Goal: Navigation & Orientation: Find specific page/section

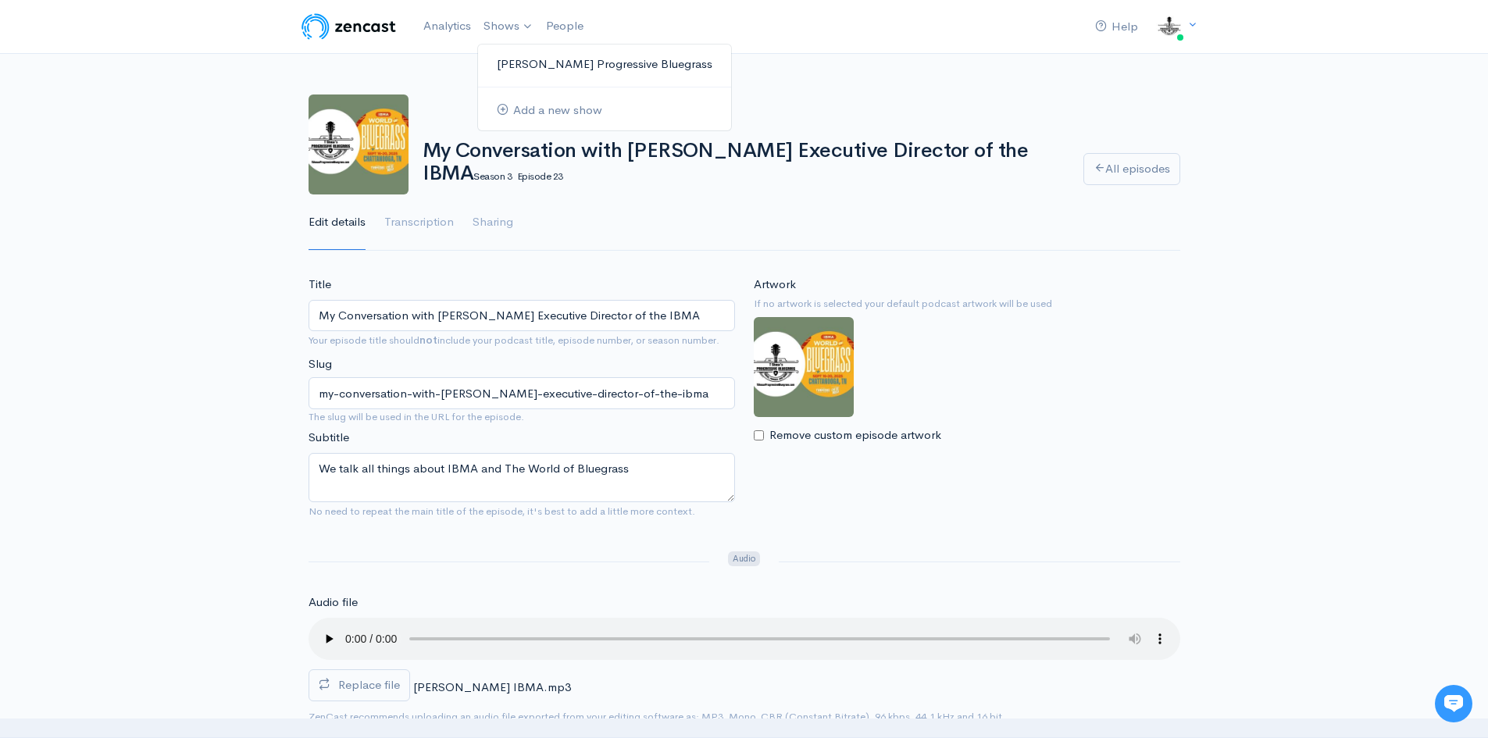
click at [556, 66] on link "[PERSON_NAME] Progressive Bluegrass" at bounding box center [604, 64] width 253 height 27
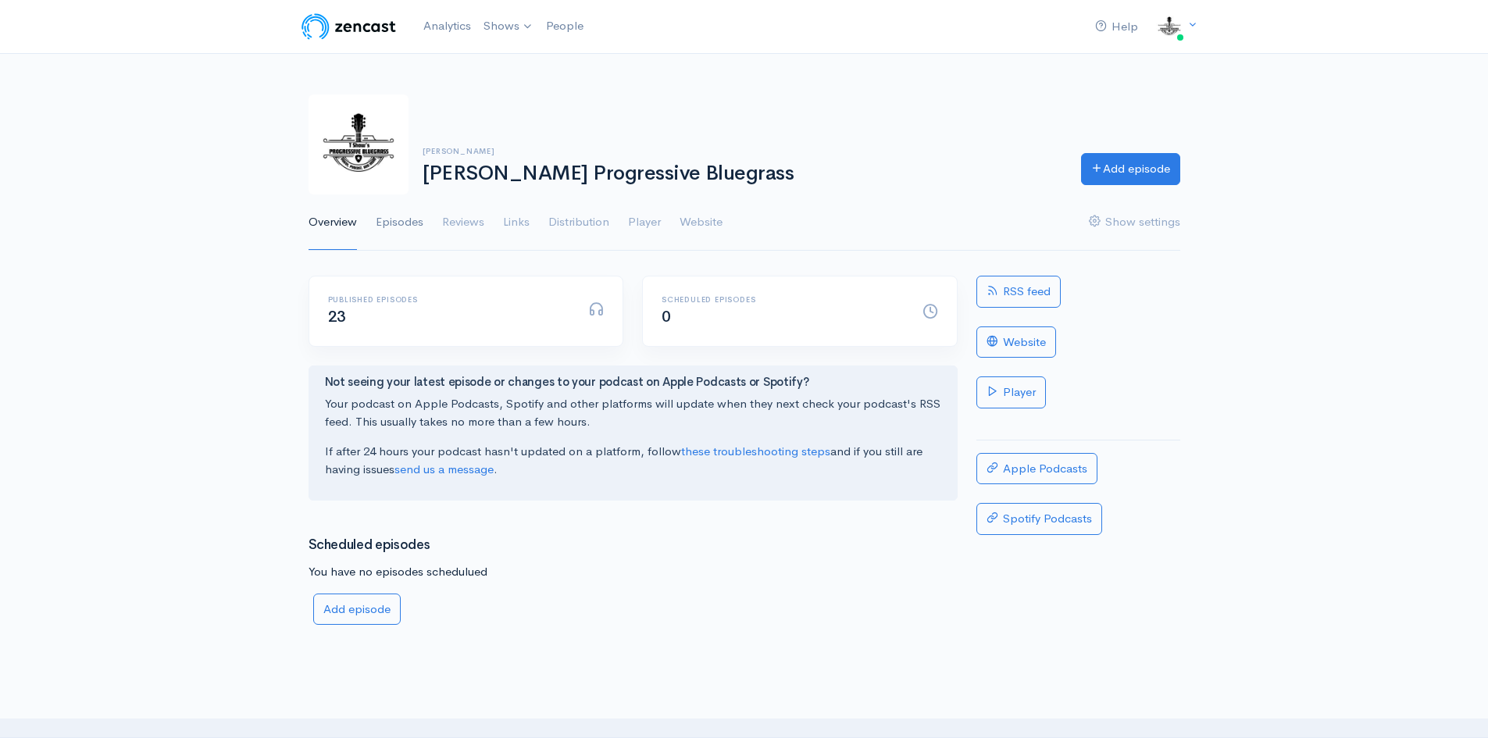
click at [419, 220] on link "Episodes" at bounding box center [400, 223] width 48 height 56
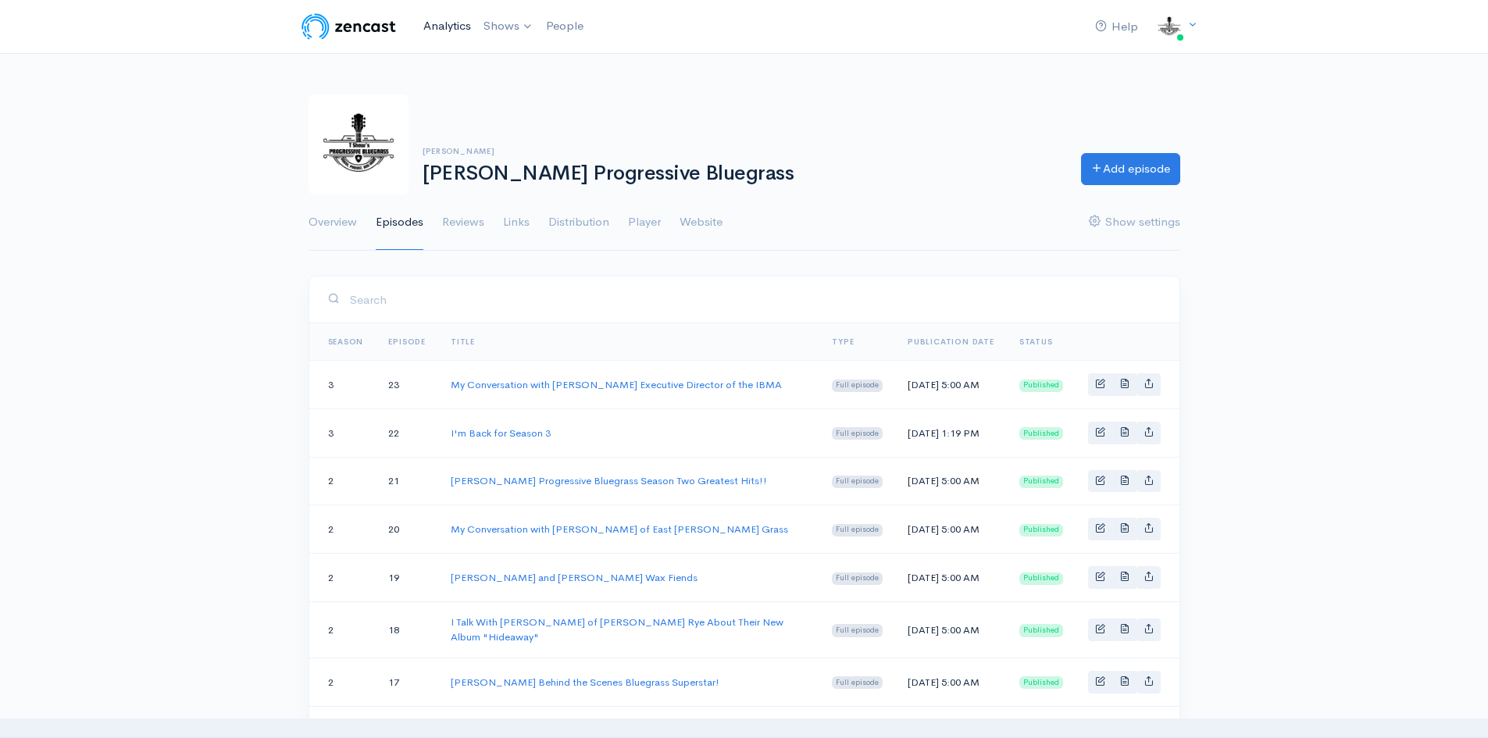
click at [453, 21] on link "Analytics" at bounding box center [447, 26] width 60 height 34
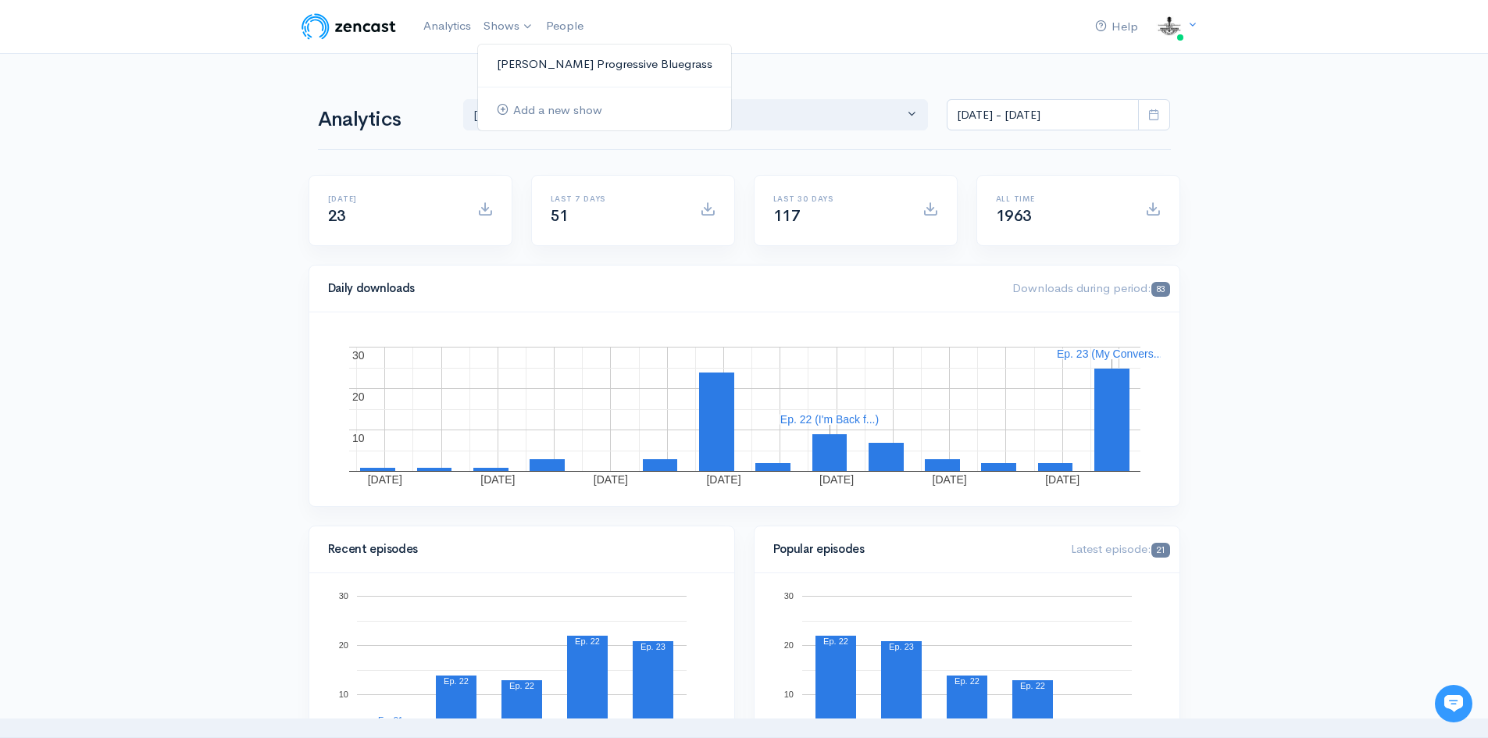
click at [527, 64] on link "[PERSON_NAME] Progressive Bluegrass" at bounding box center [604, 64] width 253 height 27
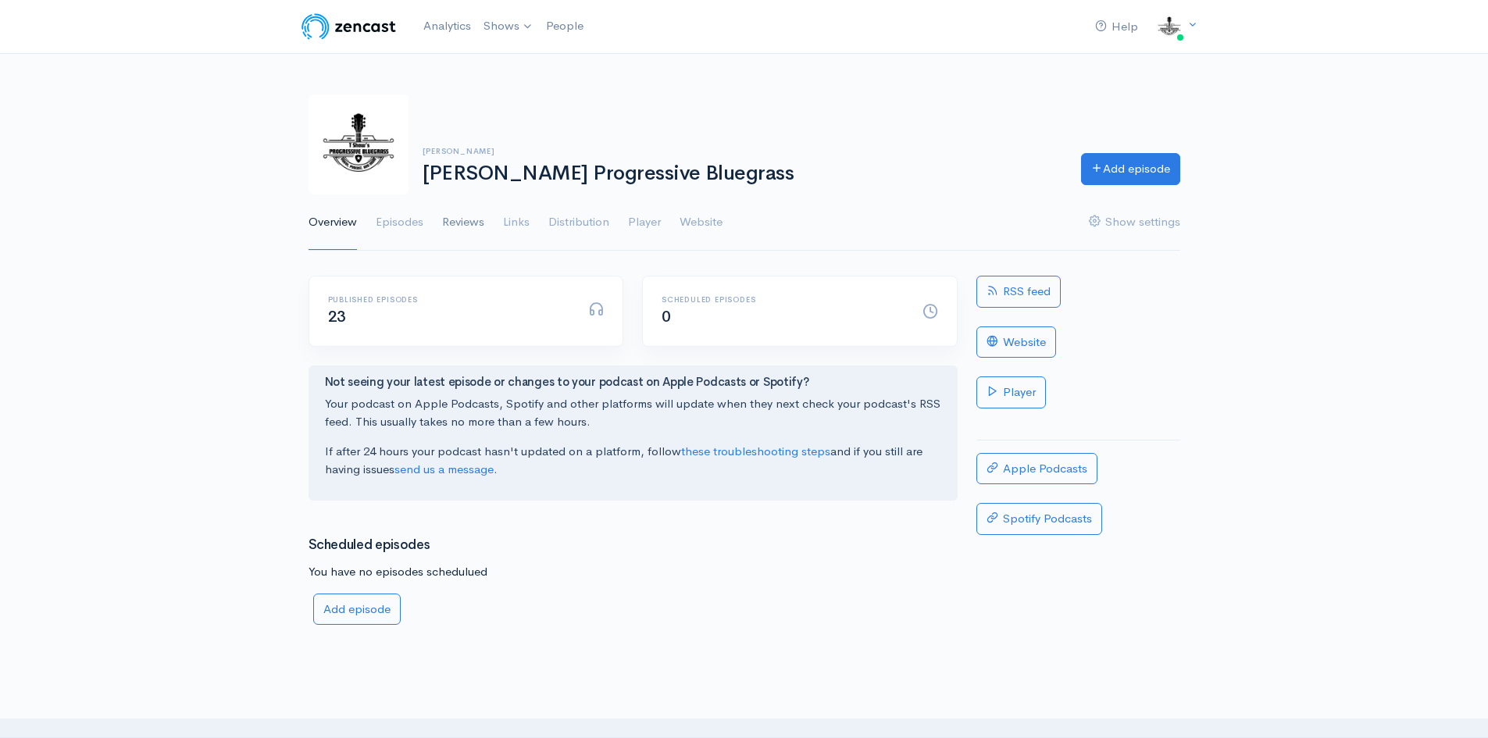
click at [452, 222] on link "Reviews" at bounding box center [463, 223] width 42 height 56
